Goal: Task Accomplishment & Management: Use online tool/utility

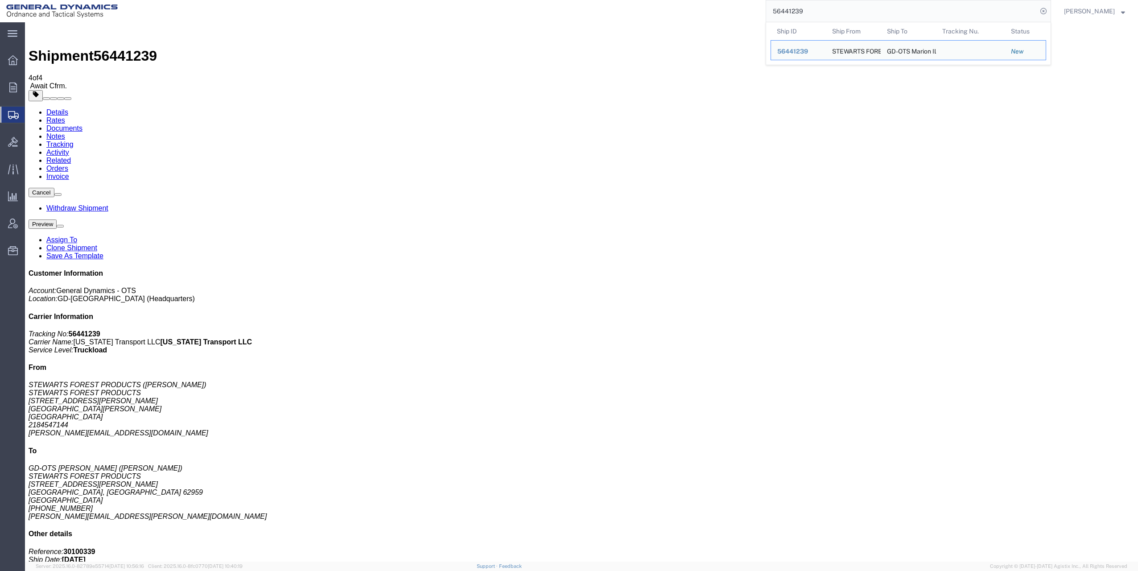
drag, startPoint x: 775, startPoint y: 9, endPoint x: 846, endPoint y: 10, distance: 70.5
click at [846, 10] on input "56441239" at bounding box center [901, 10] width 271 height 21
paste input "27845"
type input "56427845"
click at [1048, 11] on icon at bounding box center [1044, 11] width 12 height 12
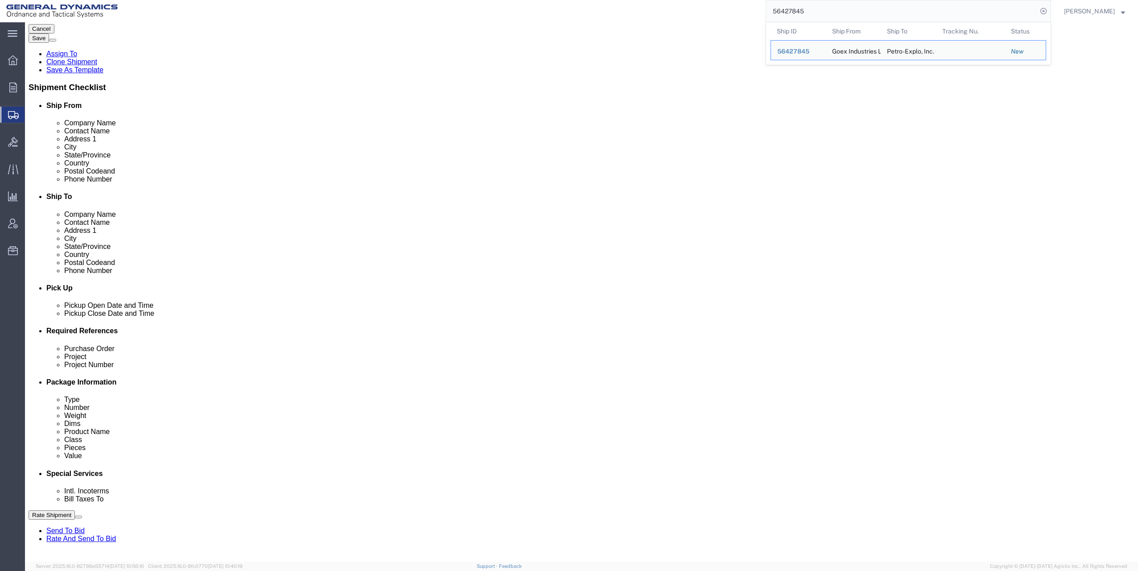
scroll to position [178, 0]
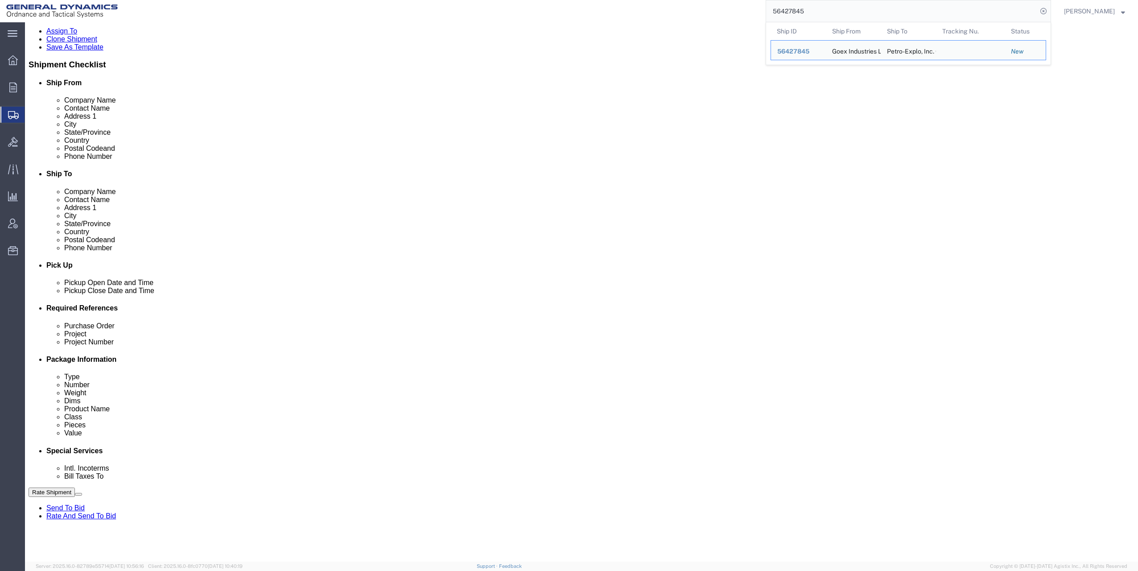
click input "text"
click input "M119A2"
type input "M119A2 DO2"
click input "text"
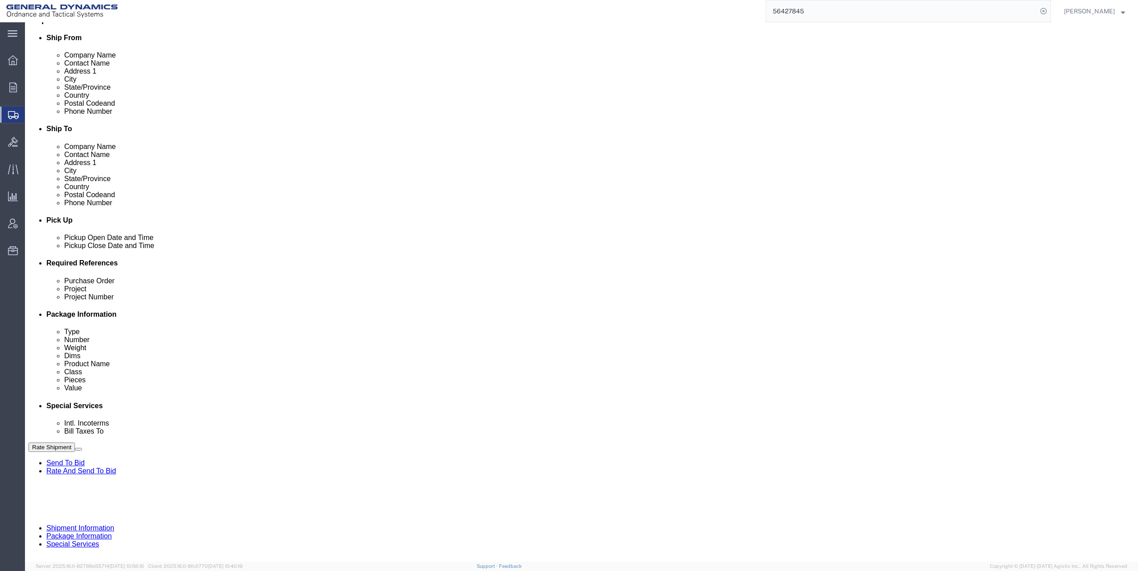
scroll to position [227, 0]
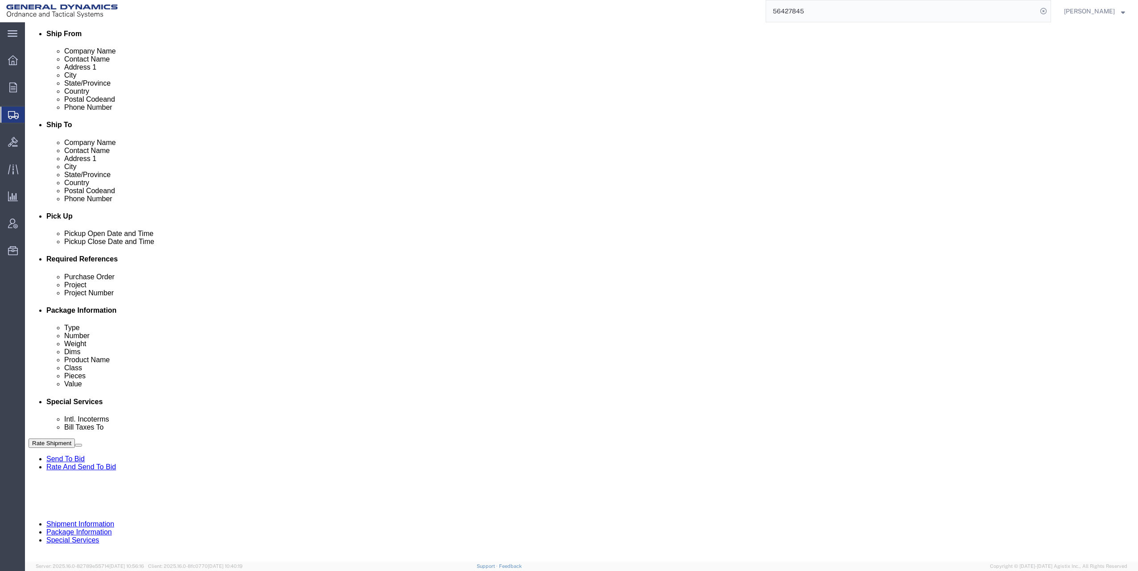
type input "30100339"
click div
type input "8:00 AM"
click button "Apply"
click button "Continue"
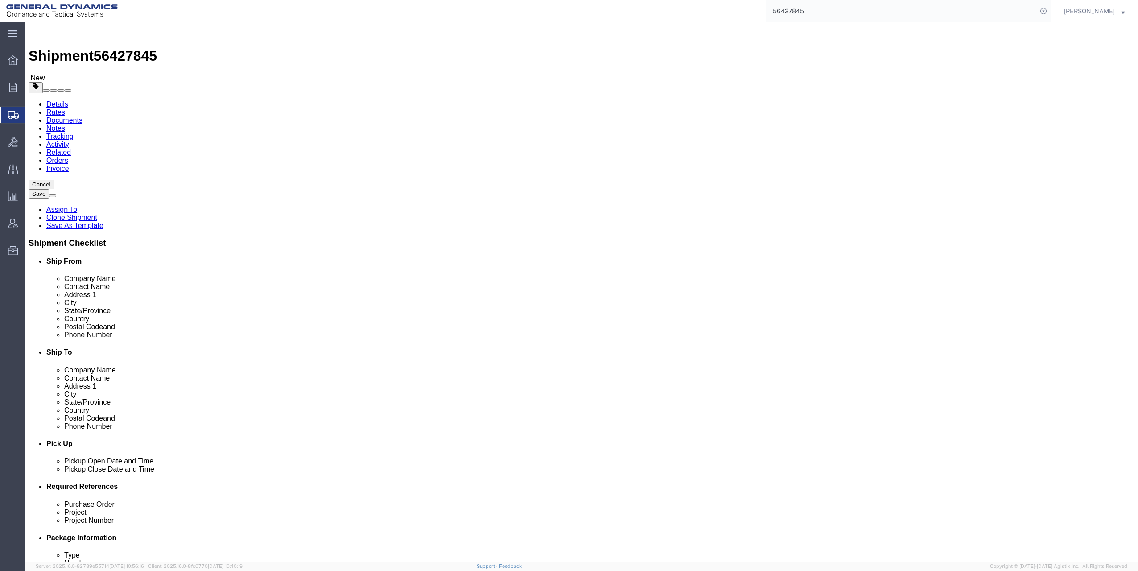
click div "Pieces: 1.00 Each Total value: 5000.00 USD"
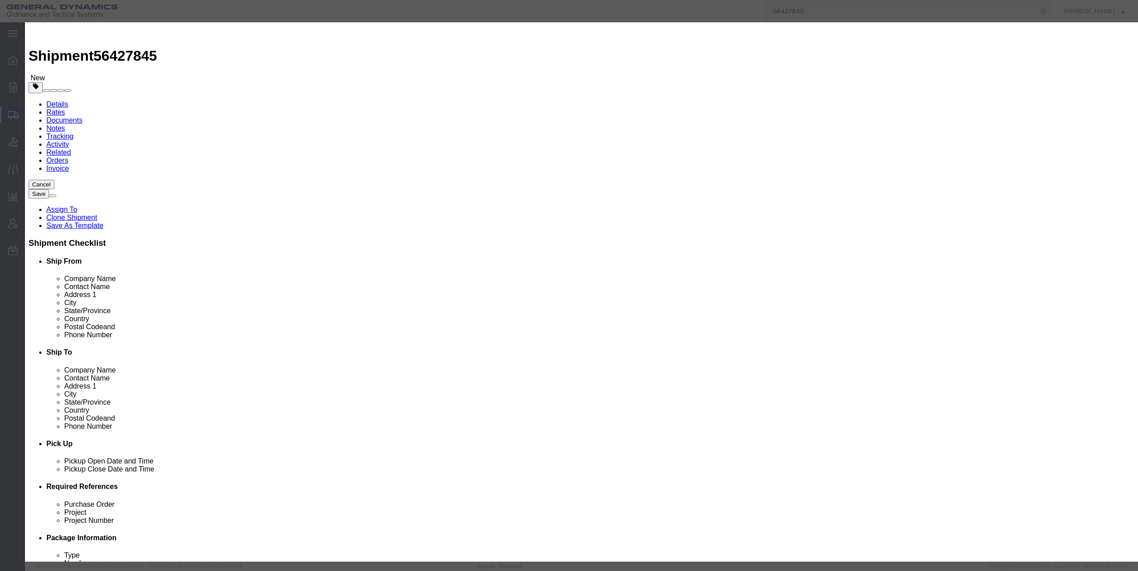
click select "Select 50 55 60 65 70 85 92.5 100 125 175 250 300 400"
select select "60"
click select "Select 50 55 60 65 70 85 92.5 100 125 175 250 300 400"
click button "Save & Close"
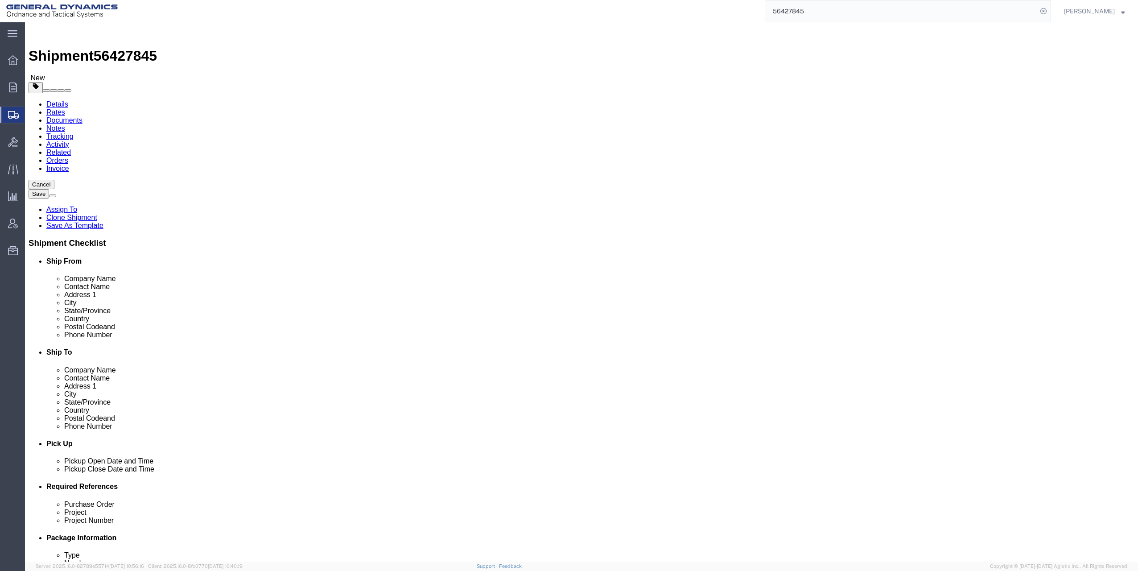
click button "Continue"
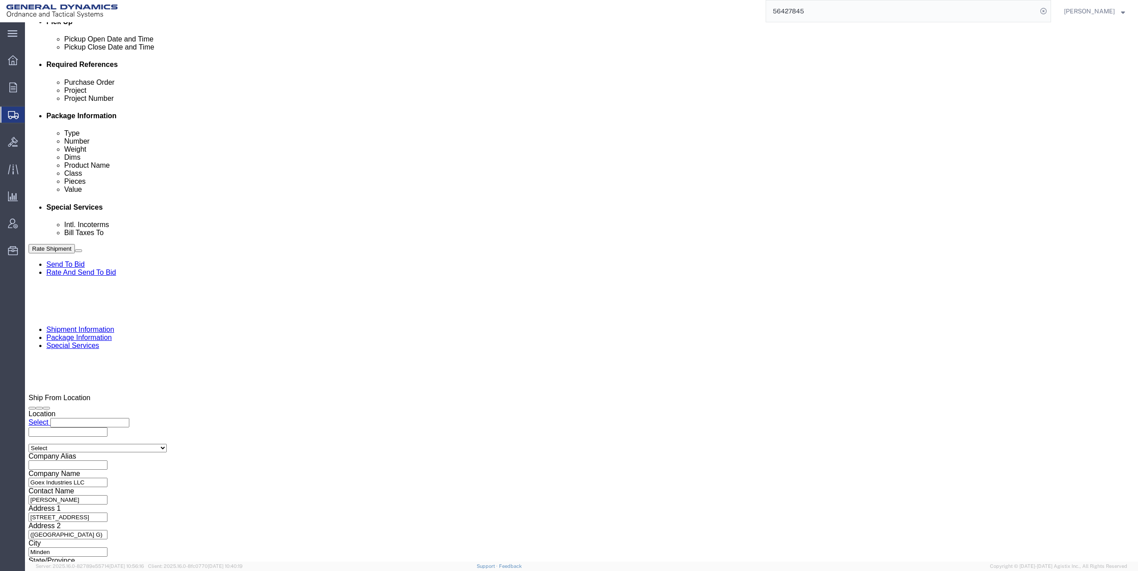
scroll to position [446, 0]
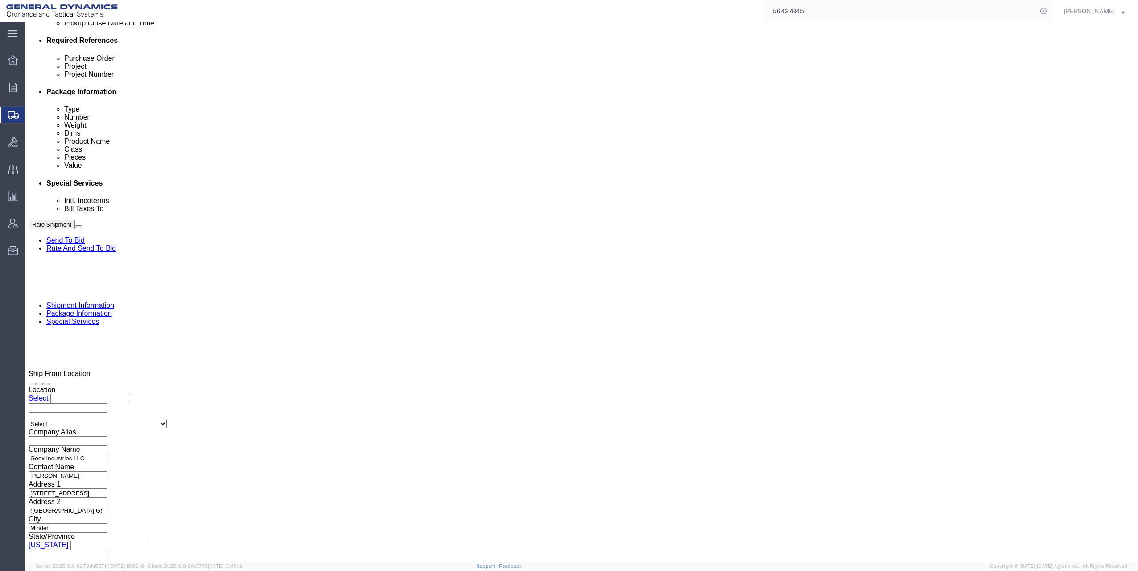
click button "Rate Shipment"
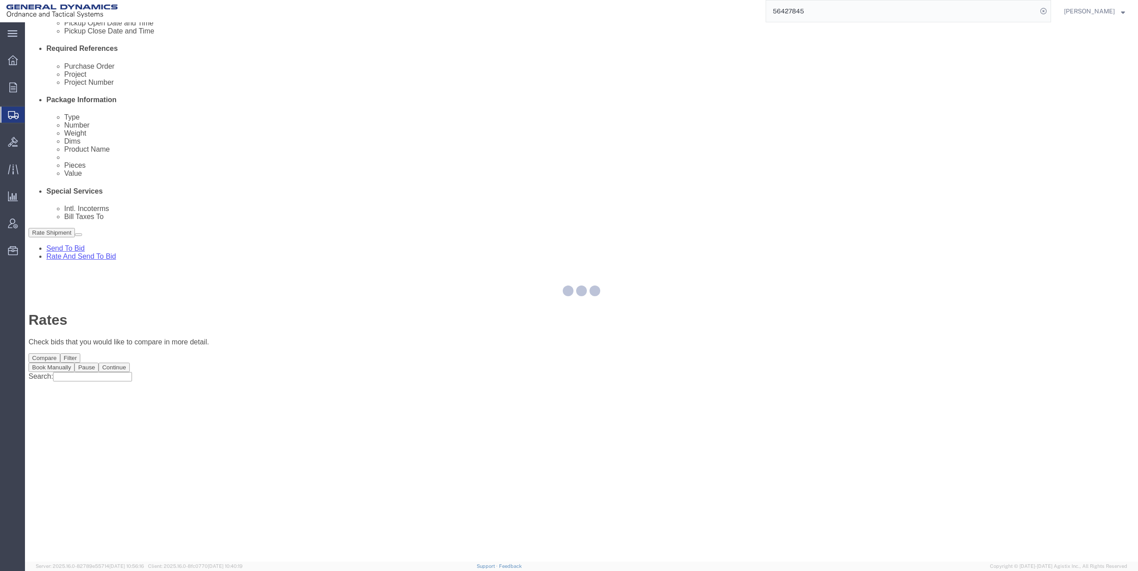
scroll to position [0, 0]
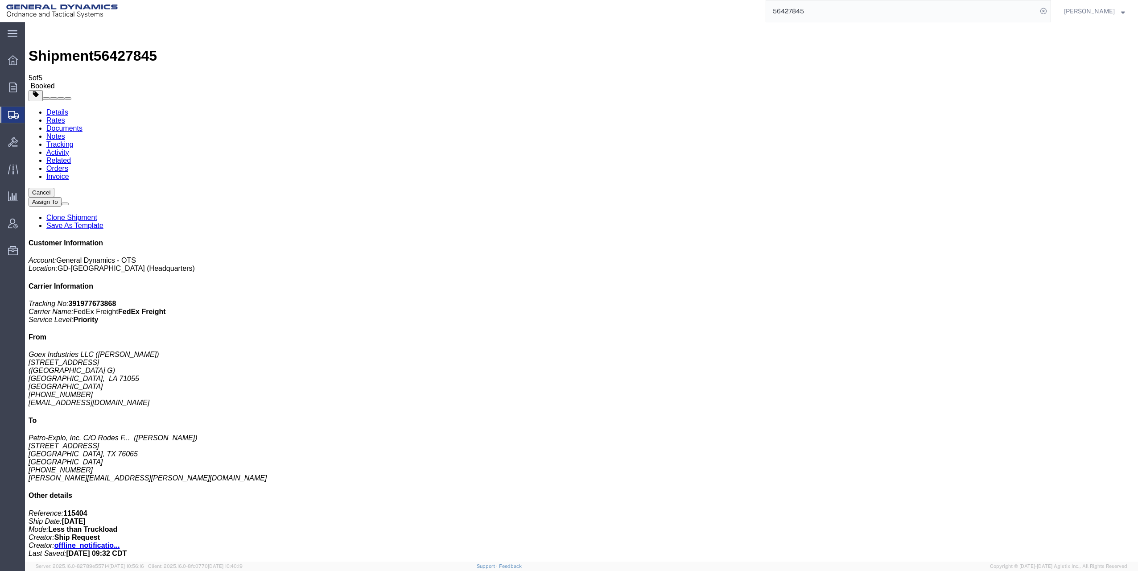
click at [50, 108] on link "Details" at bounding box center [57, 112] width 22 height 8
click link "Schedule pickup request"
click link "Documents"
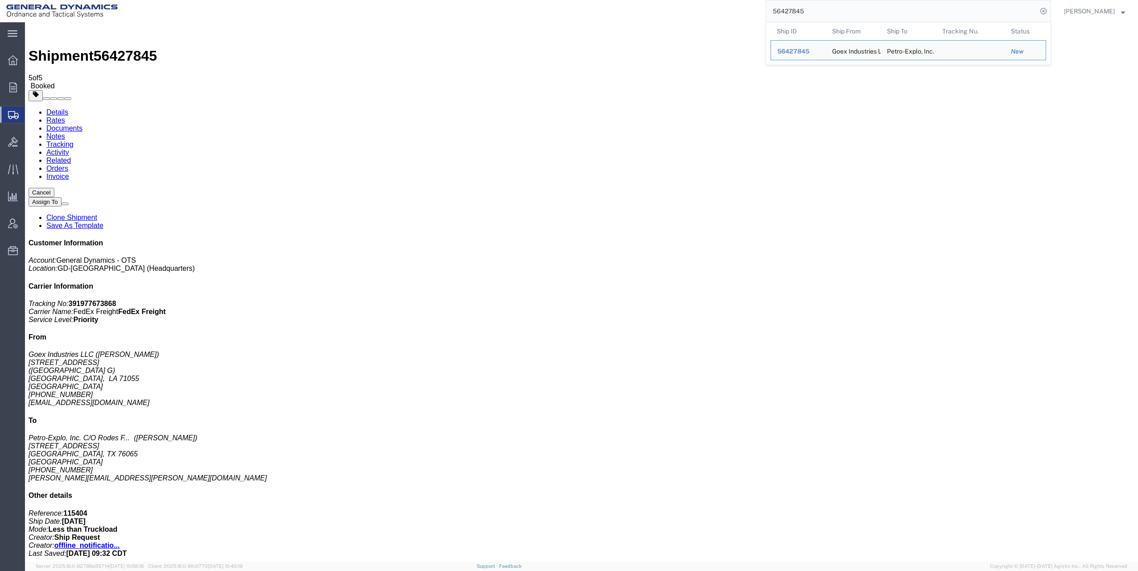
drag, startPoint x: 777, startPoint y: 10, endPoint x: 839, endPoint y: 10, distance: 61.1
click at [839, 10] on input "56427845" at bounding box center [901, 10] width 271 height 21
type input "56425466"
click at [1046, 10] on icon at bounding box center [1044, 11] width 12 height 12
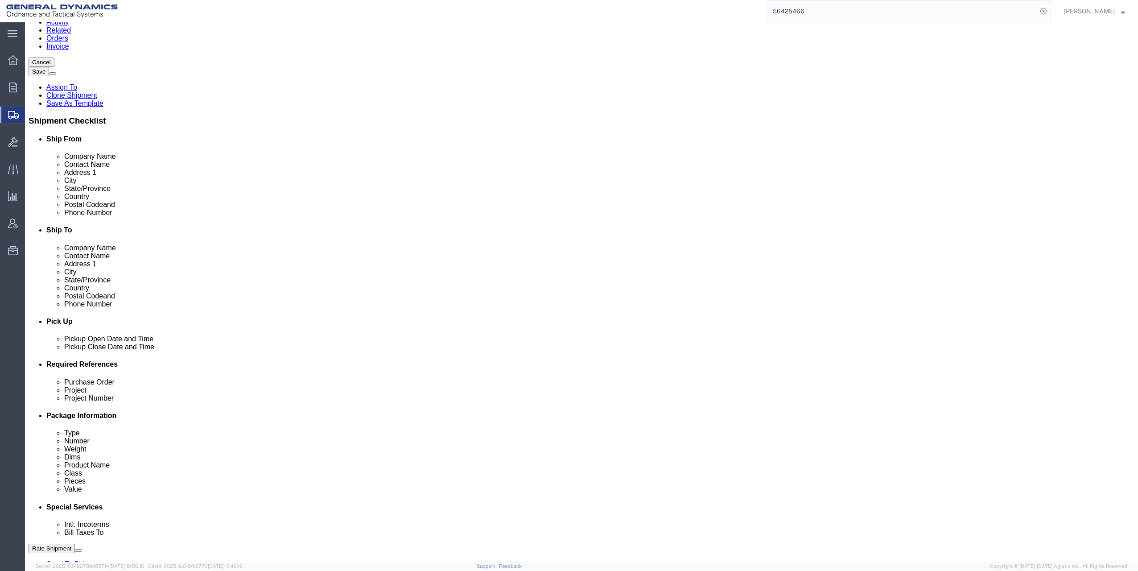
scroll to position [134, 0]
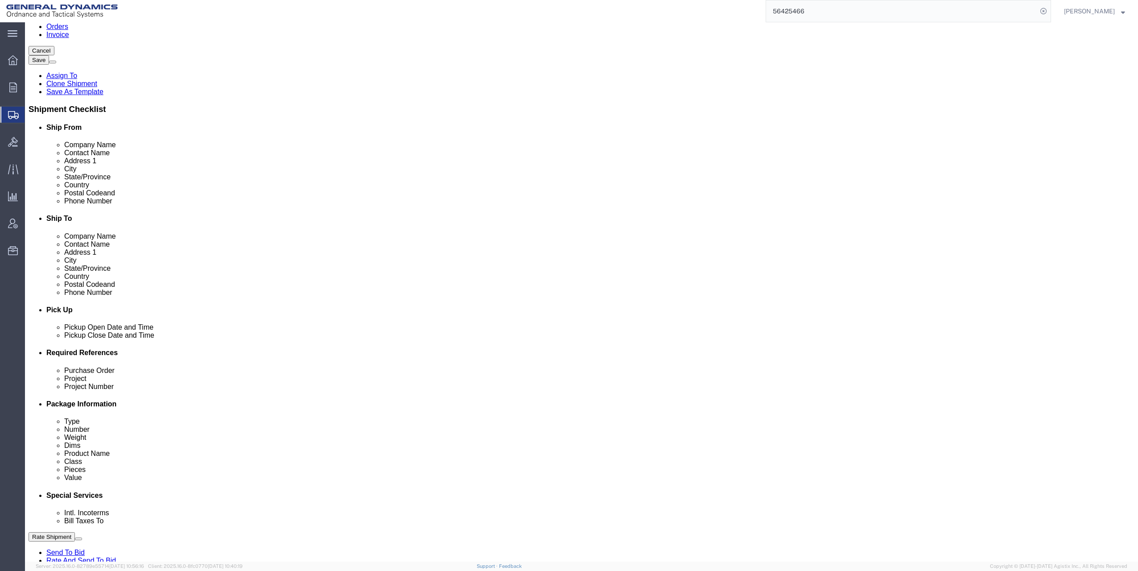
click input "text"
click input "M119A2"
type input "M119A2 DO2"
click input "text"
type input "30100339"
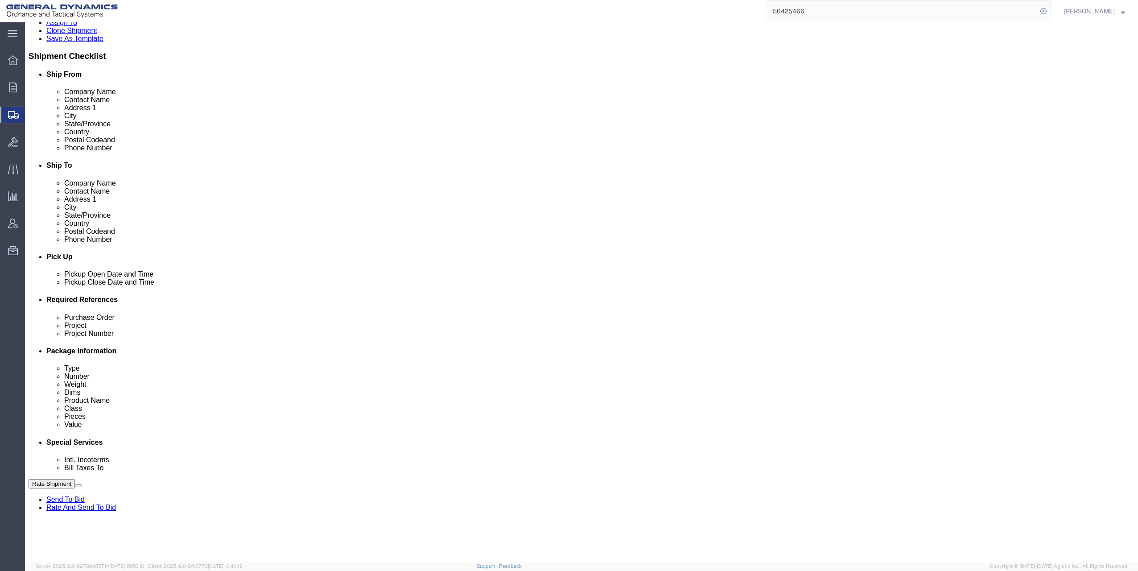
scroll to position [227, 0]
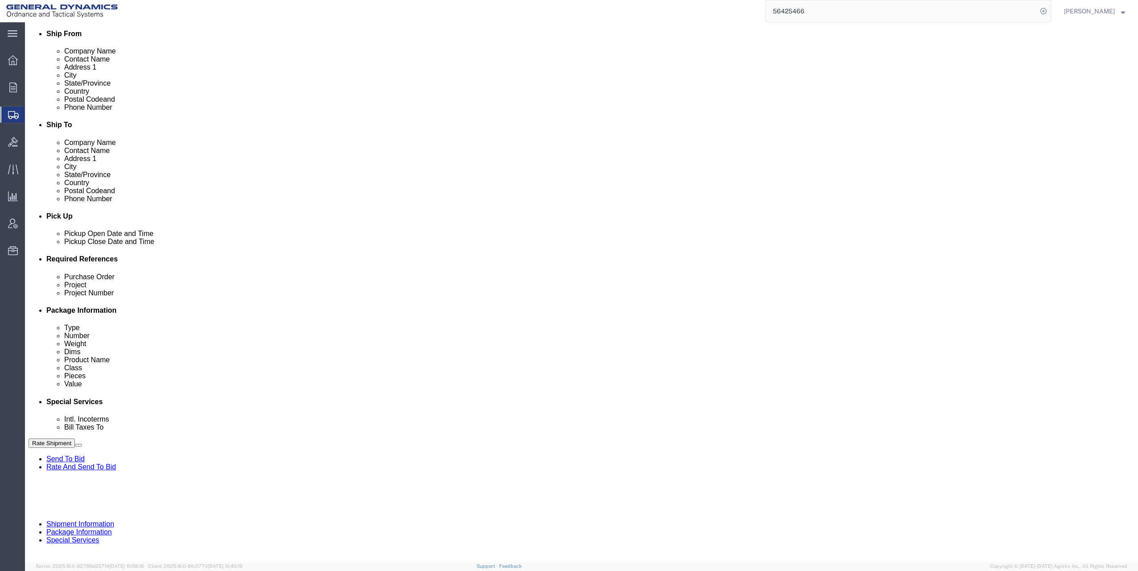
click select "Select Air Less than Truckload Multi-Leg Ocean Freight Rail Small Parcel Truckl…"
select select "TL"
click select "Select Air Less than Truckload Multi-Leg Ocean Freight Rail Small Parcel Truckl…"
click button "Continue"
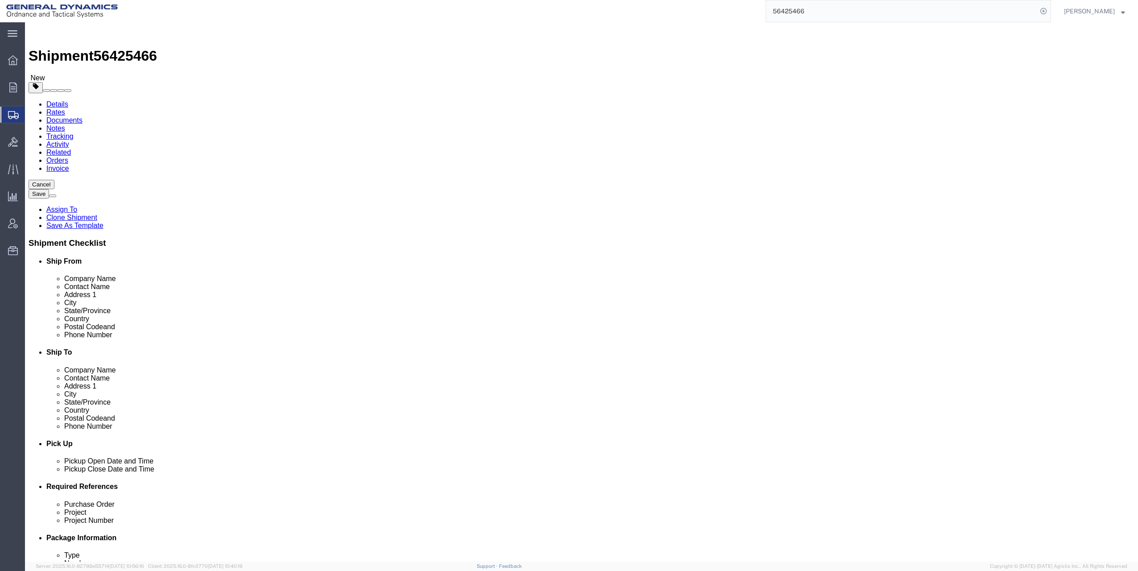
click dd "195.00 Each"
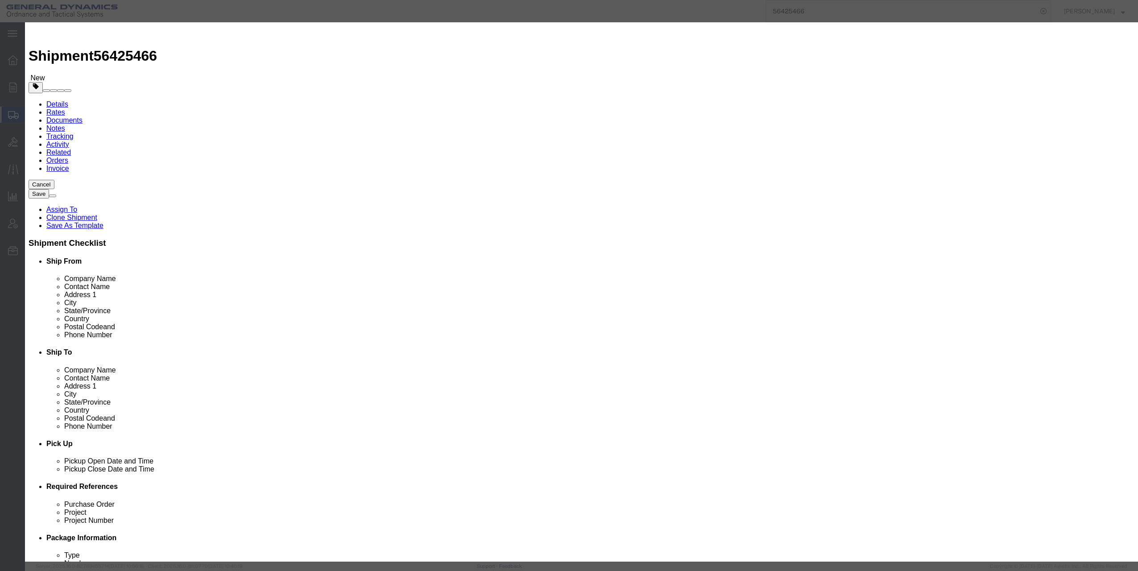
click select "Select 50 55 60 65 70 85 92.5 100 125 175 250 300 400"
select select "60"
click select "Select 50 55 60 65 70 85 92.5 100 125 175 250 300 400"
click button "Save & Close"
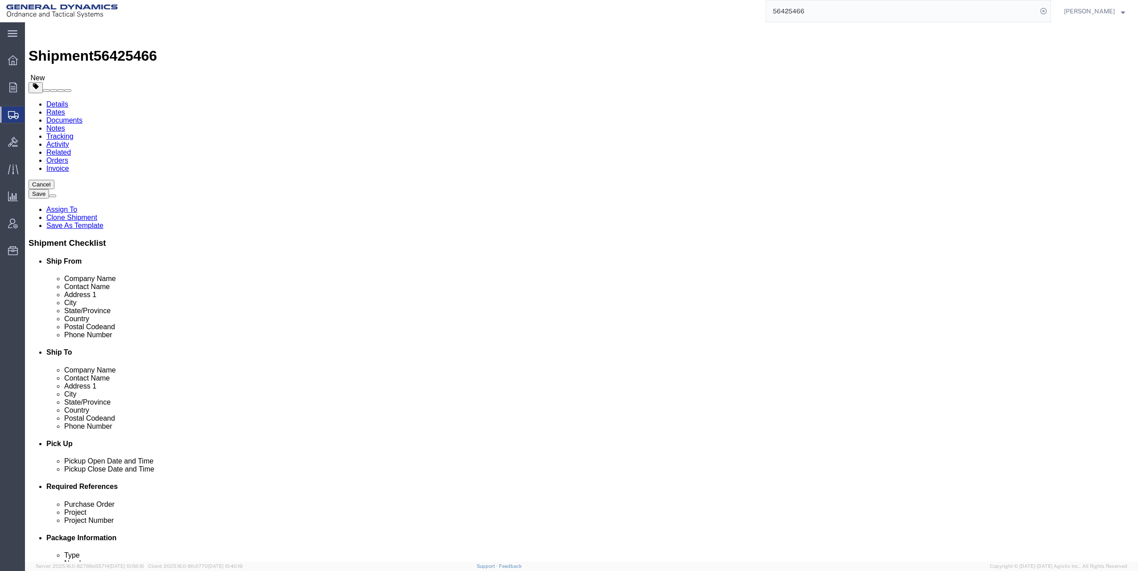
click button "Continue"
click button "Rate Shipment"
